Goal: Task Accomplishment & Management: Complete application form

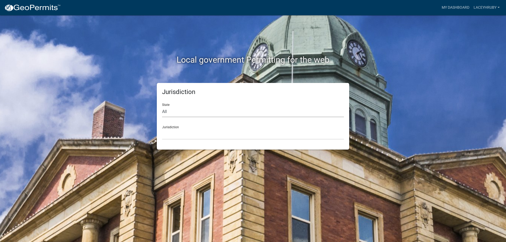
click at [169, 112] on select "All [US_STATE] [US_STATE] [US_STATE] [US_STATE] [US_STATE] [US_STATE] [US_STATE…" at bounding box center [253, 111] width 182 height 11
select select "[US_STATE]"
click at [162, 106] on select "All [US_STATE] [US_STATE] [US_STATE] [US_STATE] [US_STATE] [US_STATE] [US_STATE…" at bounding box center [253, 111] width 182 height 11
click at [173, 132] on select "[GEOGRAPHIC_DATA], [US_STATE] [GEOGRAPHIC_DATA], [US_STATE] [GEOGRAPHIC_DATA], …" at bounding box center [253, 134] width 182 height 11
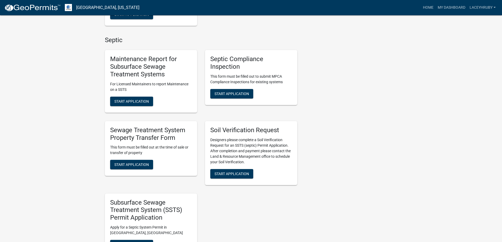
scroll to position [211, 0]
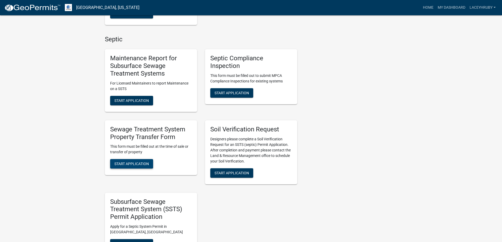
click at [142, 166] on span "Start Application" at bounding box center [131, 164] width 35 height 4
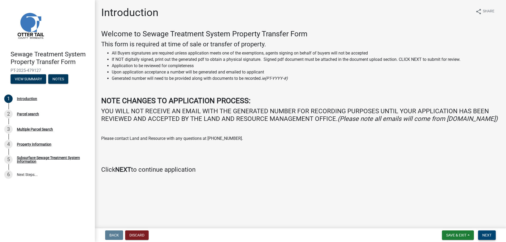
click at [486, 234] on span "Next" at bounding box center [486, 235] width 9 height 4
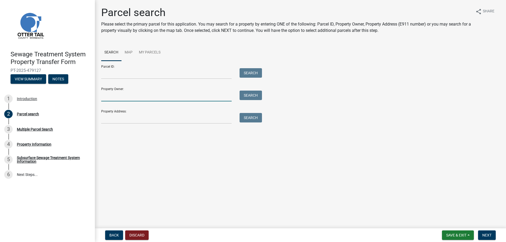
click at [113, 97] on input "Property Owner:" at bounding box center [166, 96] width 130 height 11
click at [250, 93] on button "Search" at bounding box center [250, 95] width 22 height 9
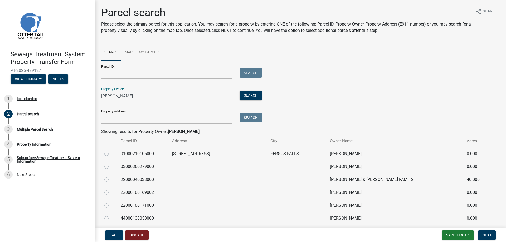
click at [118, 96] on input "[PERSON_NAME]" at bounding box center [166, 96] width 130 height 11
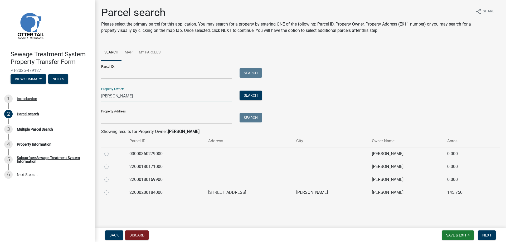
type input "[PERSON_NAME]"
click at [111, 189] on label at bounding box center [111, 189] width 0 height 0
click at [111, 192] on input "radio" at bounding box center [112, 190] width 3 height 3
radio input "true"
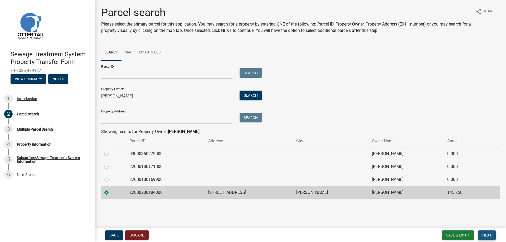
click at [485, 235] on span "Next" at bounding box center [486, 235] width 9 height 4
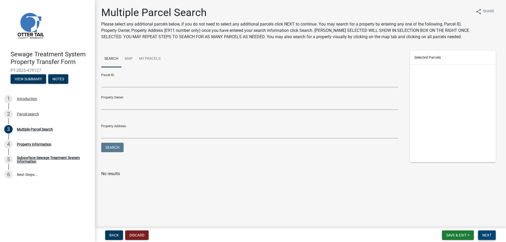
click at [488, 234] on span "Next" at bounding box center [486, 235] width 9 height 4
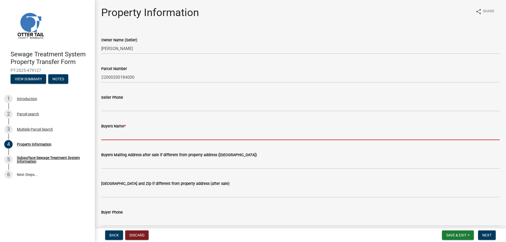
click at [112, 137] on input "Buyers Name *" at bounding box center [300, 134] width 398 height 11
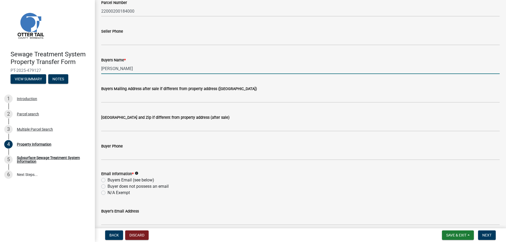
scroll to position [79, 0]
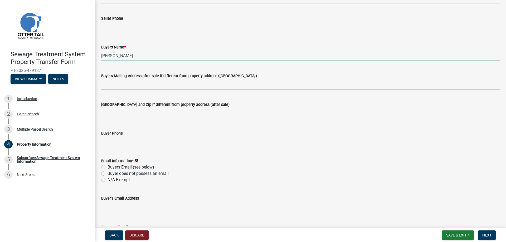
type input "[PERSON_NAME]"
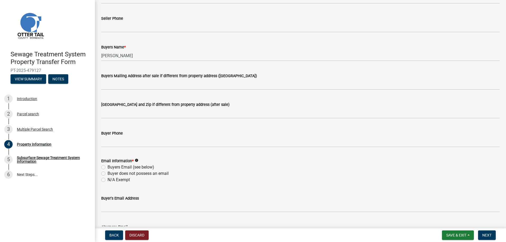
click at [107, 181] on label "N/A Exempt" at bounding box center [118, 180] width 22 height 6
click at [107, 180] on input "N/A Exempt" at bounding box center [108, 178] width 3 height 3
radio input "true"
click at [107, 168] on label "Buyers Email (see below)" at bounding box center [130, 167] width 47 height 6
click at [107, 168] on input "Buyers Email (see below)" at bounding box center [108, 165] width 3 height 3
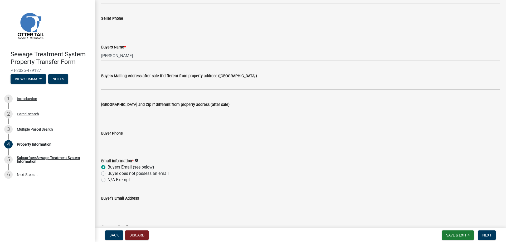
radio input "true"
click at [107, 172] on label "Buyer does not possess an email" at bounding box center [137, 173] width 61 height 6
click at [107, 172] on input "Buyer does not possess an email" at bounding box center [108, 171] width 3 height 3
radio input "true"
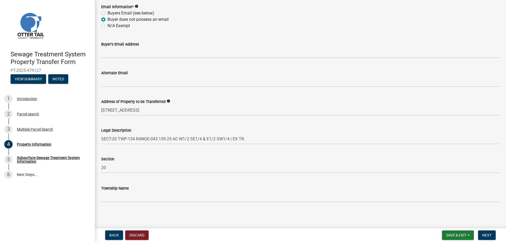
scroll to position [234, 0]
click at [487, 235] on span "Next" at bounding box center [486, 235] width 9 height 4
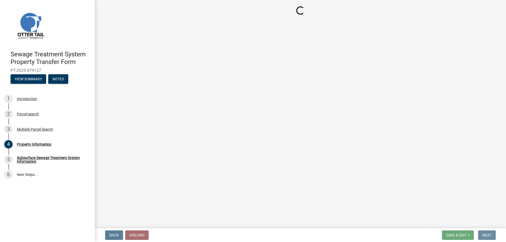
scroll to position [0, 0]
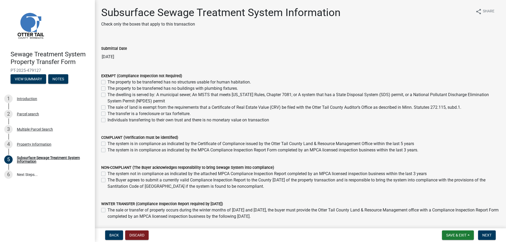
click at [107, 107] on label "The sale of land is exempt from the requirements that a Certificate of Real Est…" at bounding box center [284, 107] width 354 height 6
click at [107, 107] on input "The sale of land is exempt from the requirements that a Certificate of Real Est…" at bounding box center [108, 105] width 3 height 3
checkbox input "true"
checkbox input "false"
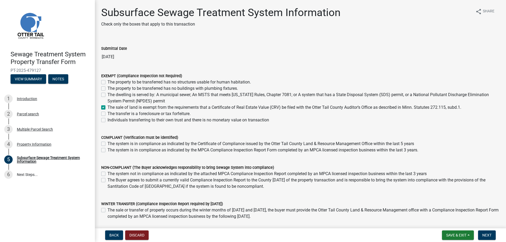
checkbox input "false"
checkbox input "true"
checkbox input "false"
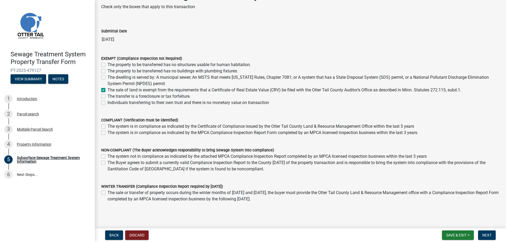
scroll to position [26, 0]
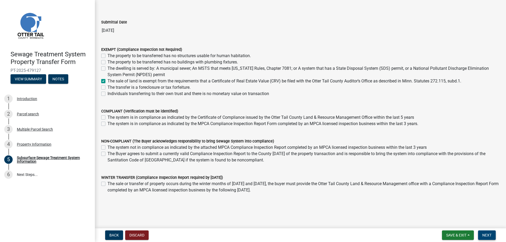
click at [486, 235] on span "Next" at bounding box center [486, 235] width 9 height 4
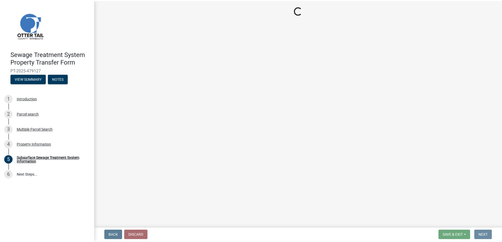
scroll to position [0, 0]
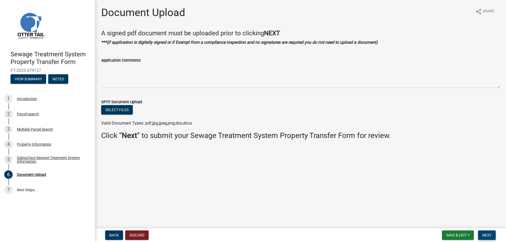
click at [489, 236] on span "Next" at bounding box center [486, 235] width 9 height 4
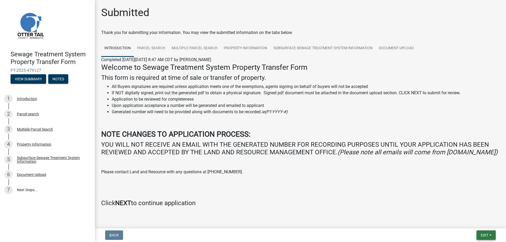
click at [485, 234] on span "Exit" at bounding box center [485, 235] width 8 height 4
click at [329, 176] on div "Welcome to Sewage Treatment System Property Transfer Form This form is required…" at bounding box center [300, 135] width 398 height 144
click at [482, 237] on span "Exit" at bounding box center [485, 235] width 8 height 4
click at [477, 221] on button "Save & Exit" at bounding box center [474, 221] width 42 height 13
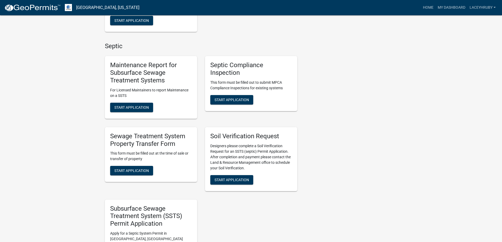
scroll to position [211, 0]
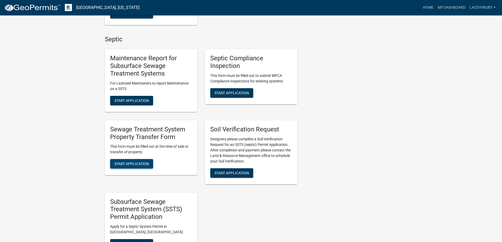
click at [144, 164] on span "Start Application" at bounding box center [131, 164] width 35 height 4
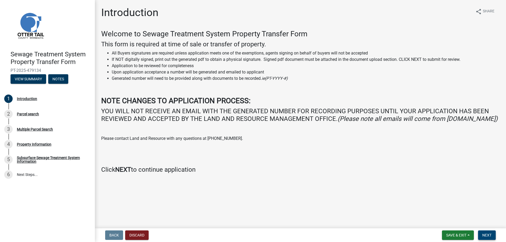
click at [489, 236] on span "Next" at bounding box center [486, 235] width 9 height 4
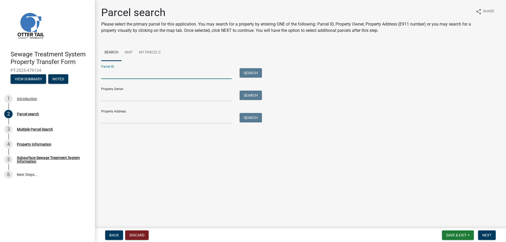
drag, startPoint x: 106, startPoint y: 74, endPoint x: 107, endPoint y: 83, distance: 8.8
click at [106, 74] on input "Parcel ID:" at bounding box center [166, 73] width 130 height 11
click at [109, 96] on input "Property Owner:" at bounding box center [166, 96] width 130 height 11
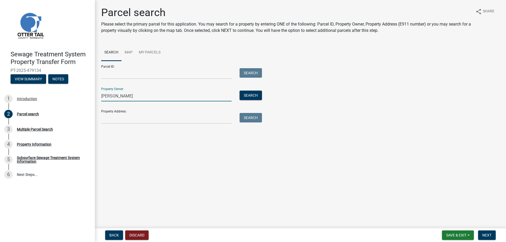
type input "[PERSON_NAME]"
click at [252, 94] on button "Search" at bounding box center [250, 95] width 22 height 9
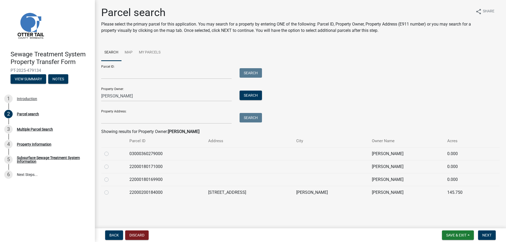
click at [111, 177] on label at bounding box center [111, 177] width 0 height 0
click at [111, 179] on input "radio" at bounding box center [112, 178] width 3 height 3
radio input "true"
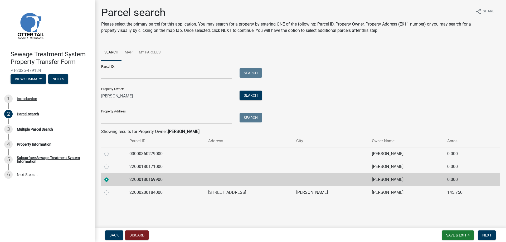
click at [111, 164] on label at bounding box center [111, 164] width 0 height 0
click at [111, 167] on input "radio" at bounding box center [112, 165] width 3 height 3
radio input "true"
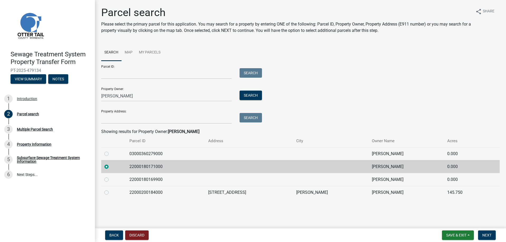
click at [111, 151] on label at bounding box center [111, 151] width 0 height 0
click at [111, 154] on input "radio" at bounding box center [112, 152] width 3 height 3
radio input "true"
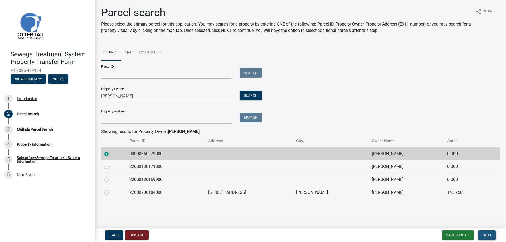
click at [486, 235] on span "Next" at bounding box center [486, 235] width 9 height 4
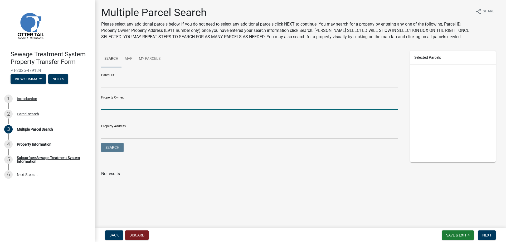
click at [111, 106] on input "Property Owner:" at bounding box center [249, 104] width 297 height 11
type input "[PERSON_NAME]"
click at [117, 150] on button "Search" at bounding box center [112, 147] width 22 height 9
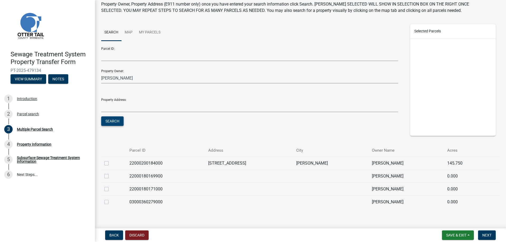
scroll to position [33, 0]
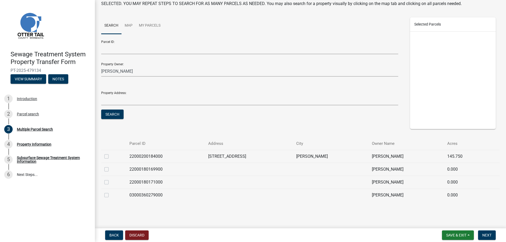
click at [111, 166] on label at bounding box center [111, 166] width 0 height 0
click at [111, 169] on input "checkbox" at bounding box center [112, 167] width 3 height 3
checkbox input "true"
click at [111, 179] on label at bounding box center [111, 179] width 0 height 0
click at [111, 183] on input "checkbox" at bounding box center [112, 180] width 3 height 3
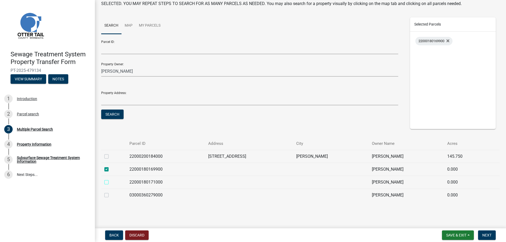
checkbox input "true"
click at [111, 192] on label at bounding box center [111, 192] width 0 height 0
click at [111, 195] on input "checkbox" at bounding box center [112, 193] width 3 height 3
checkbox input "true"
click at [486, 235] on span "Next" at bounding box center [486, 235] width 9 height 4
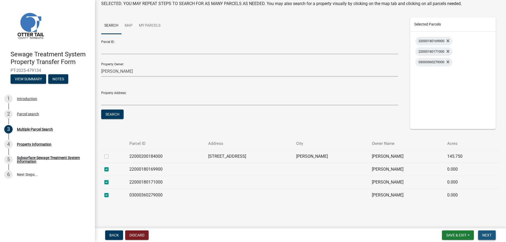
scroll to position [0, 0]
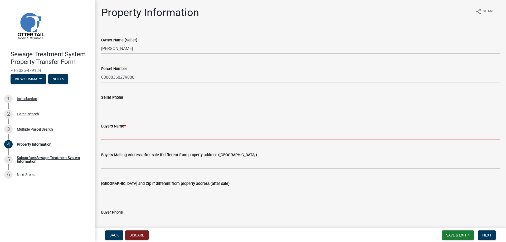
click at [117, 137] on input "Buyers Name *" at bounding box center [300, 134] width 398 height 11
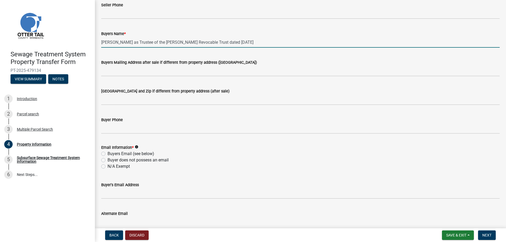
scroll to position [105, 0]
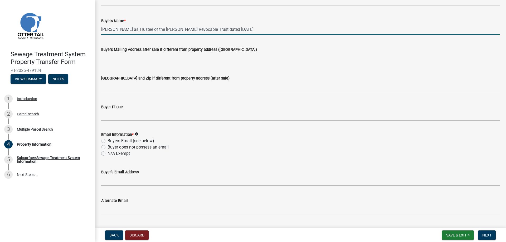
type input "[PERSON_NAME] as Trustee of the [PERSON_NAME] Revocable Trust dated [DATE]"
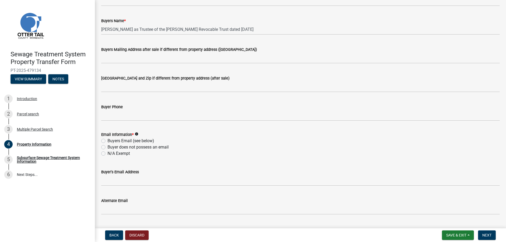
click at [107, 141] on label "Buyers Email (see below)" at bounding box center [130, 141] width 47 height 6
click at [107, 141] on input "Buyers Email (see below)" at bounding box center [108, 139] width 3 height 3
radio input "true"
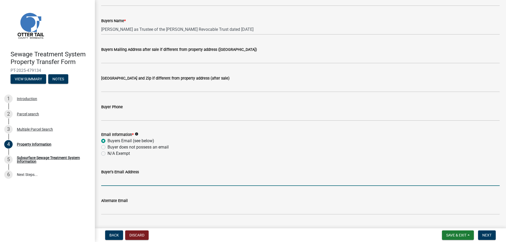
click at [118, 179] on input "Buyer's Email Address" at bounding box center [300, 180] width 398 height 11
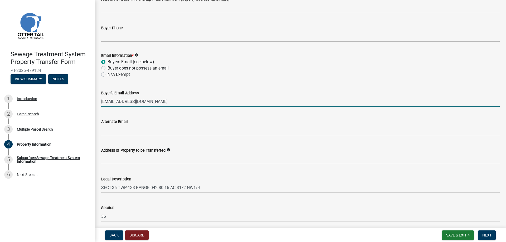
scroll to position [234, 0]
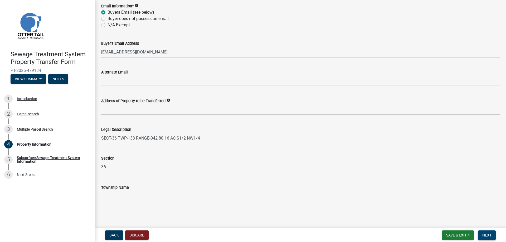
type input "[EMAIL_ADDRESS][DOMAIN_NAME]"
click at [487, 234] on span "Next" at bounding box center [486, 235] width 9 height 4
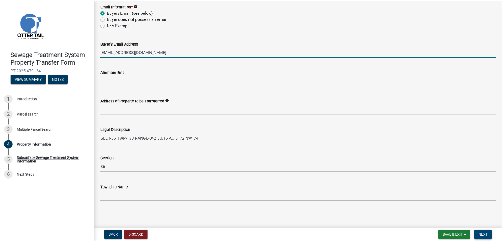
scroll to position [0, 0]
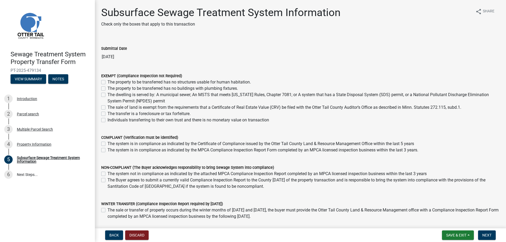
click at [107, 107] on label "The sale of land is exempt from the requirements that a Certificate of Real Est…" at bounding box center [284, 107] width 354 height 6
click at [107, 107] on input "The sale of land is exempt from the requirements that a Certificate of Real Est…" at bounding box center [108, 105] width 3 height 3
checkbox input "true"
checkbox input "false"
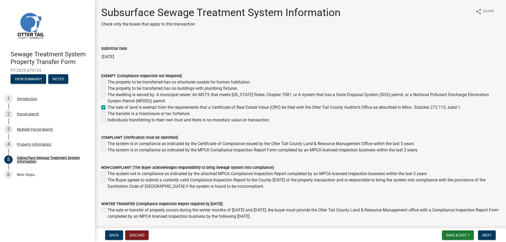
checkbox input "false"
checkbox input "true"
checkbox input "false"
click at [485, 234] on span "Next" at bounding box center [486, 235] width 9 height 4
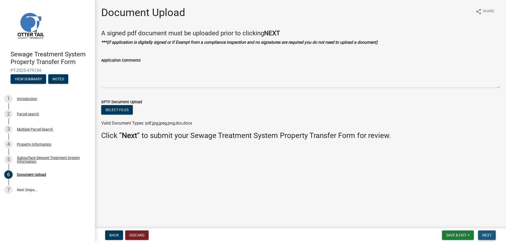
click at [489, 236] on span "Next" at bounding box center [486, 235] width 9 height 4
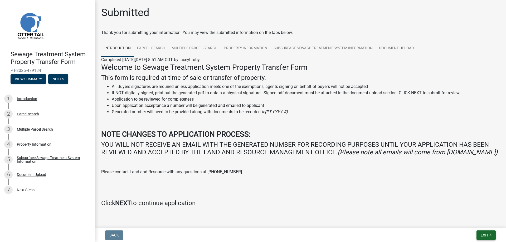
click at [479, 234] on button "Exit" at bounding box center [485, 235] width 19 height 9
click at [478, 226] on button "Save & Exit" at bounding box center [474, 221] width 42 height 13
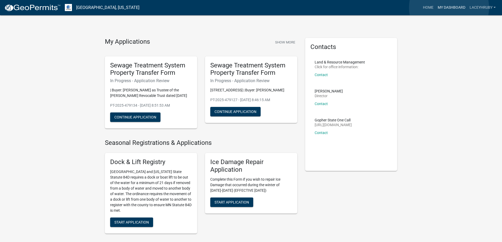
click at [449, 8] on link "My Dashboard" at bounding box center [451, 8] width 32 height 10
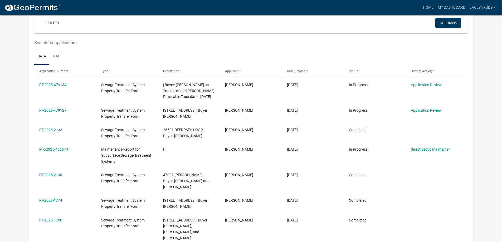
scroll to position [43, 0]
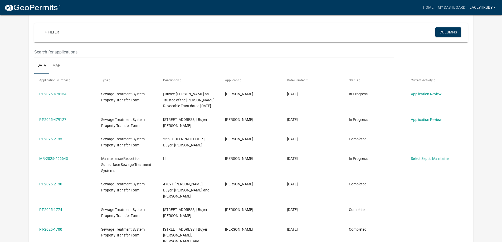
click at [492, 4] on link "laceyhruby" at bounding box center [482, 8] width 30 height 10
click at [479, 38] on link "Logout" at bounding box center [477, 38] width 42 height 13
